Goal: Task Accomplishment & Management: Use online tool/utility

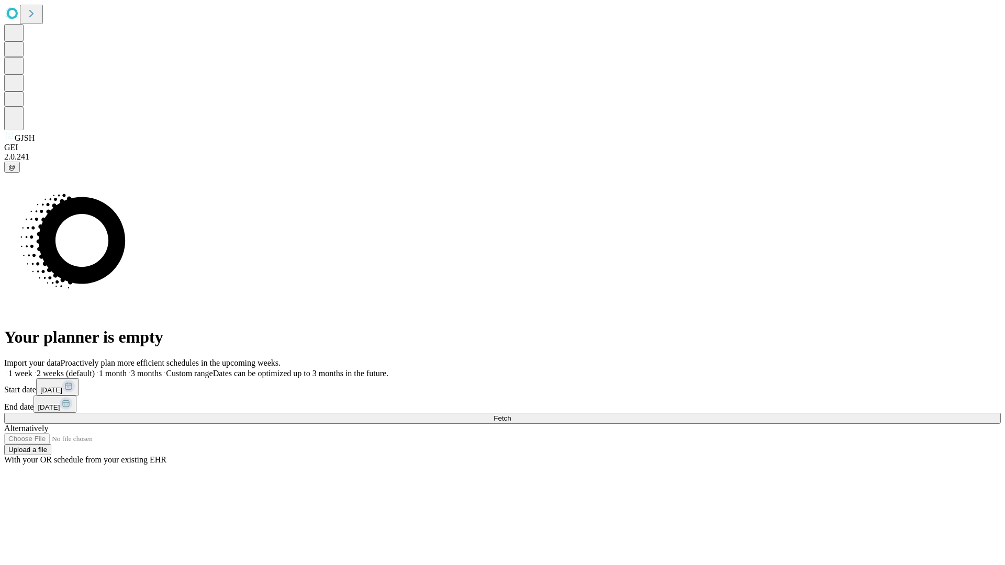
click at [511, 415] on span "Fetch" at bounding box center [502, 419] width 17 height 8
